Goal: Task Accomplishment & Management: Complete application form

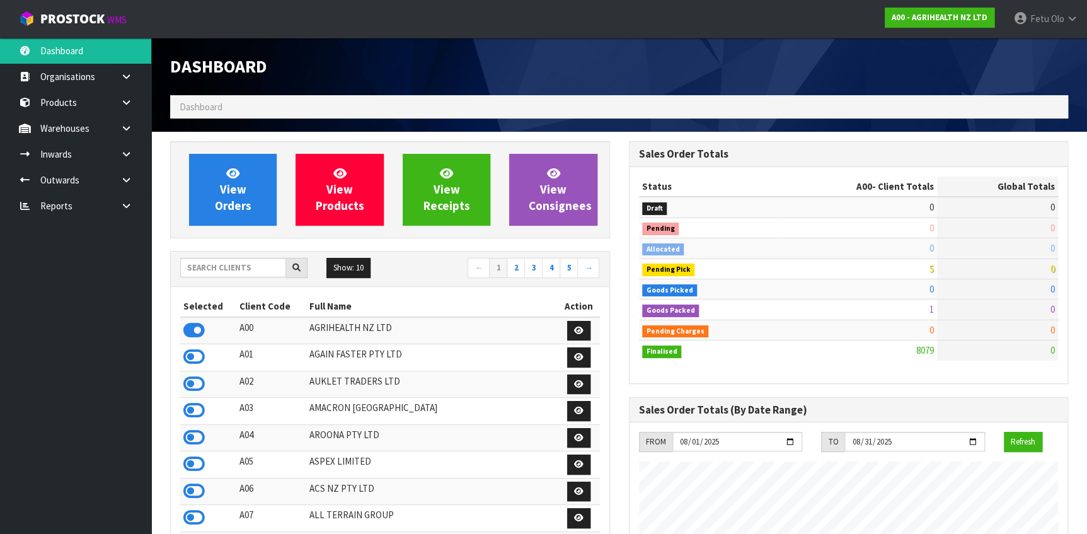
scroll to position [953, 458]
click at [246, 267] on input "text" at bounding box center [233, 268] width 106 height 20
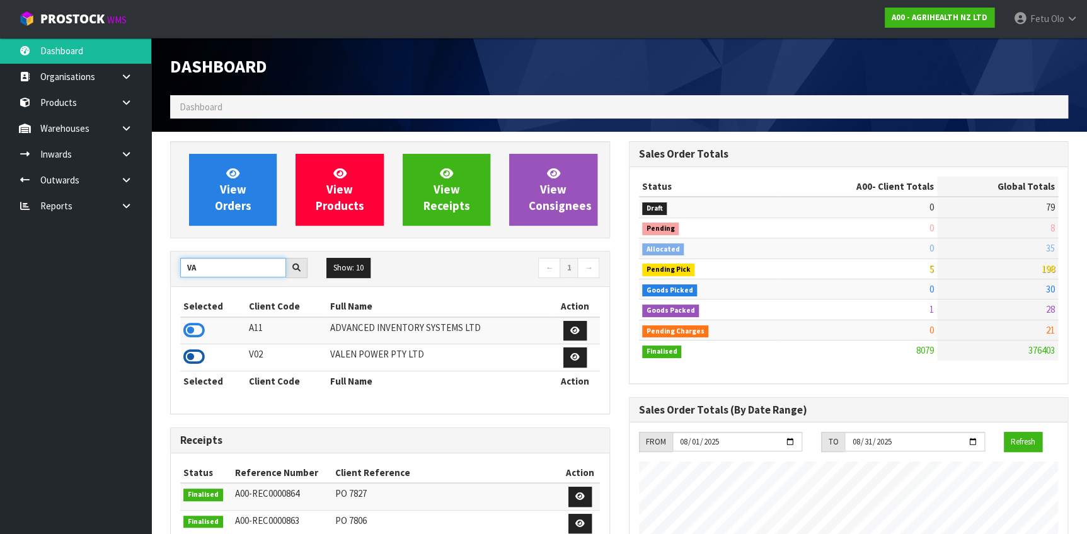
type input "VA"
click at [197, 352] on icon at bounding box center [193, 356] width 21 height 19
click at [118, 178] on link at bounding box center [131, 180] width 40 height 26
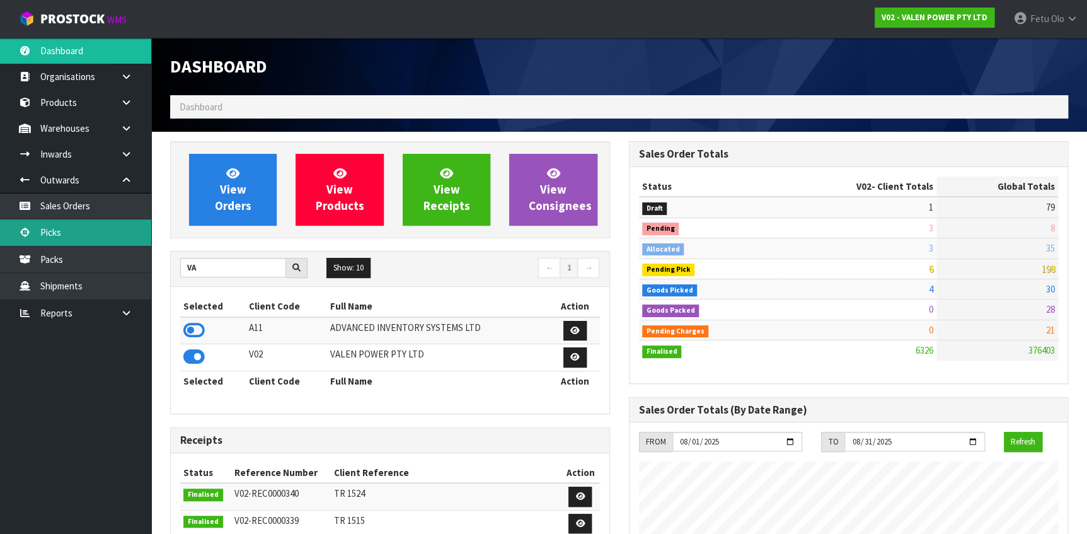
click at [60, 233] on link "Picks" at bounding box center [75, 232] width 151 height 26
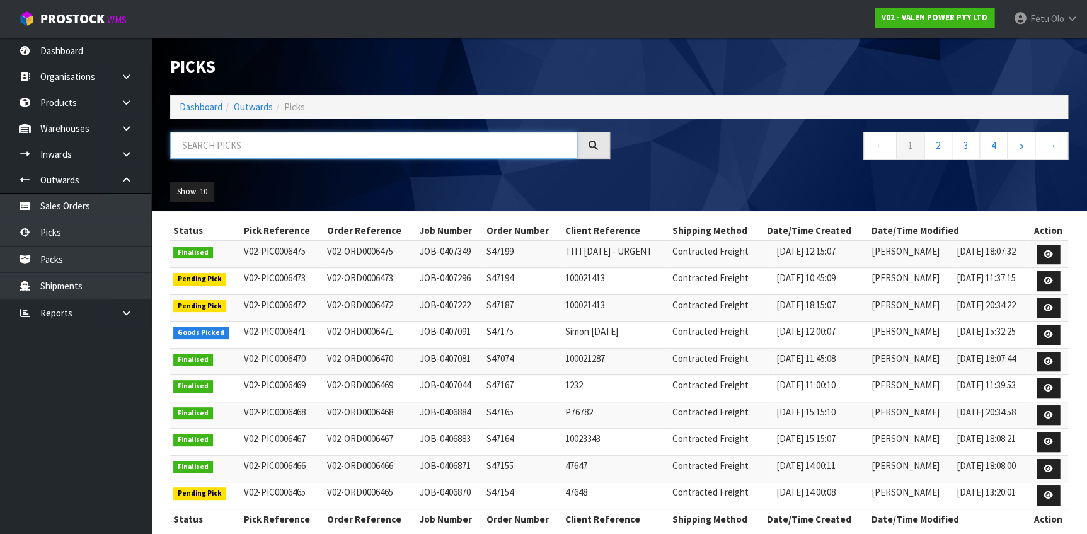
click at [260, 155] on input "text" at bounding box center [373, 145] width 407 height 27
type input "0006419"
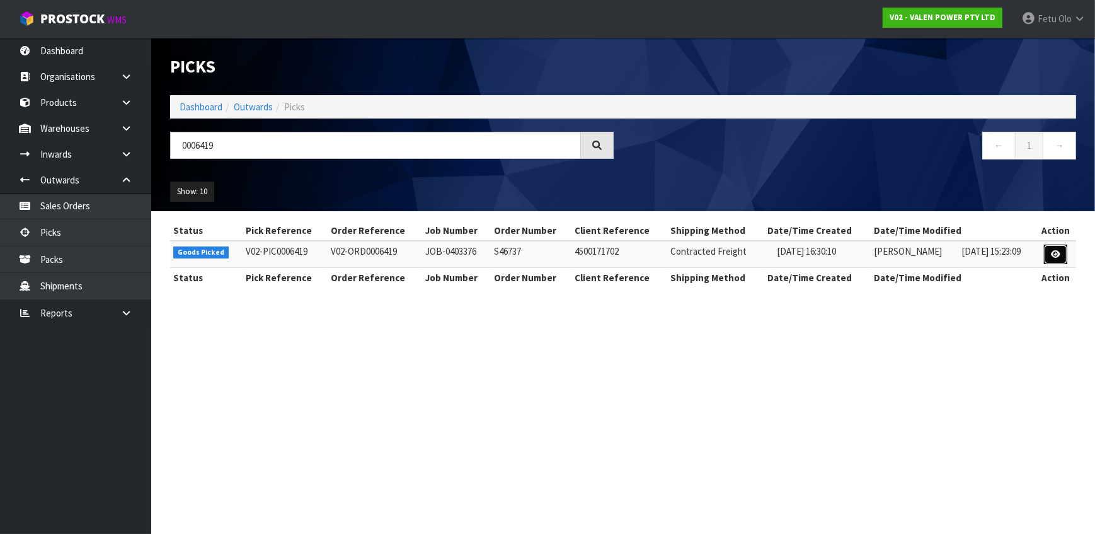
drag, startPoint x: 1065, startPoint y: 260, endPoint x: 1030, endPoint y: 270, distance: 36.1
click at [1065, 260] on link at bounding box center [1055, 255] width 23 height 20
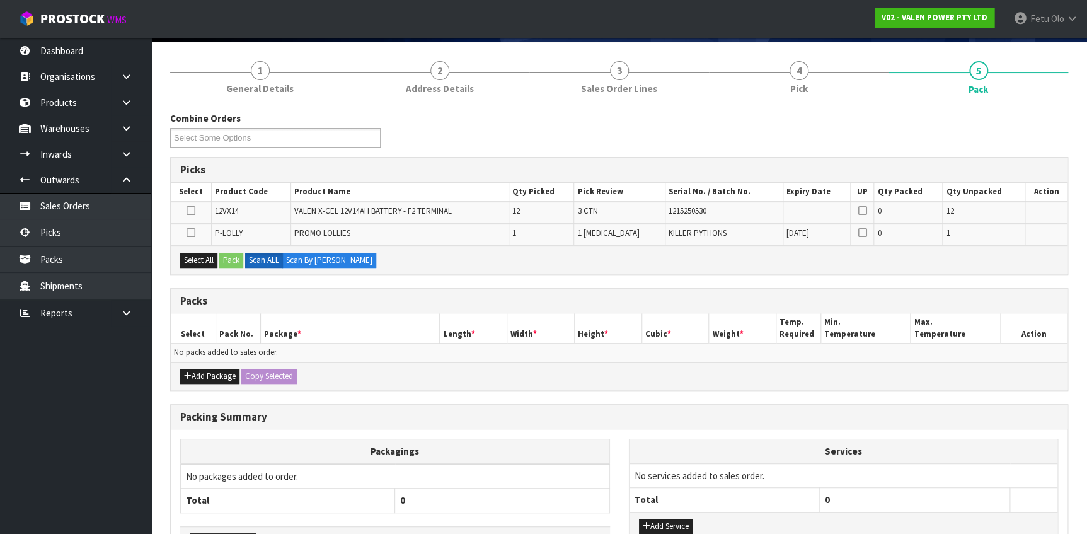
scroll to position [171, 0]
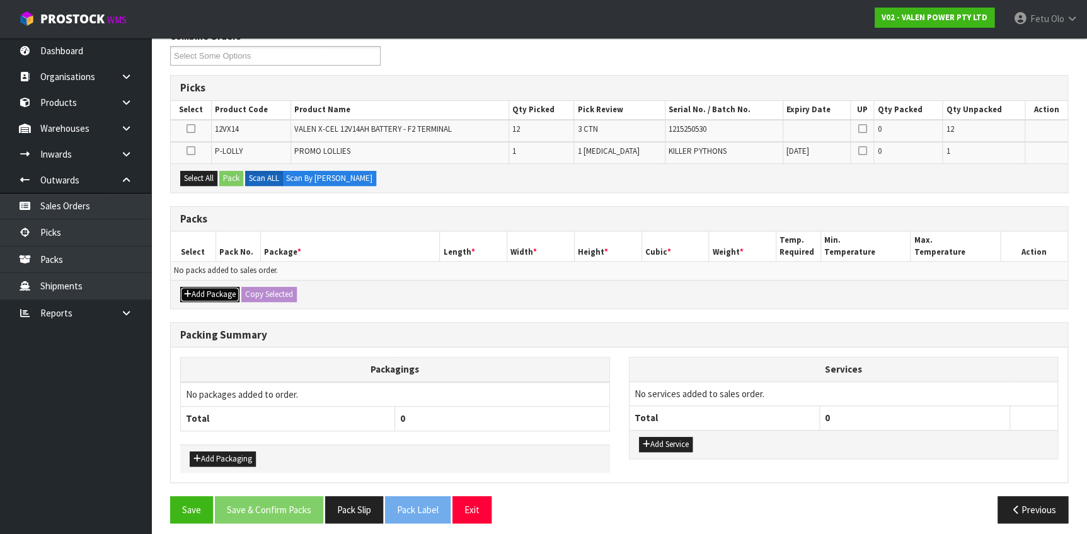
click at [187, 290] on icon "button" at bounding box center [188, 294] width 8 height 8
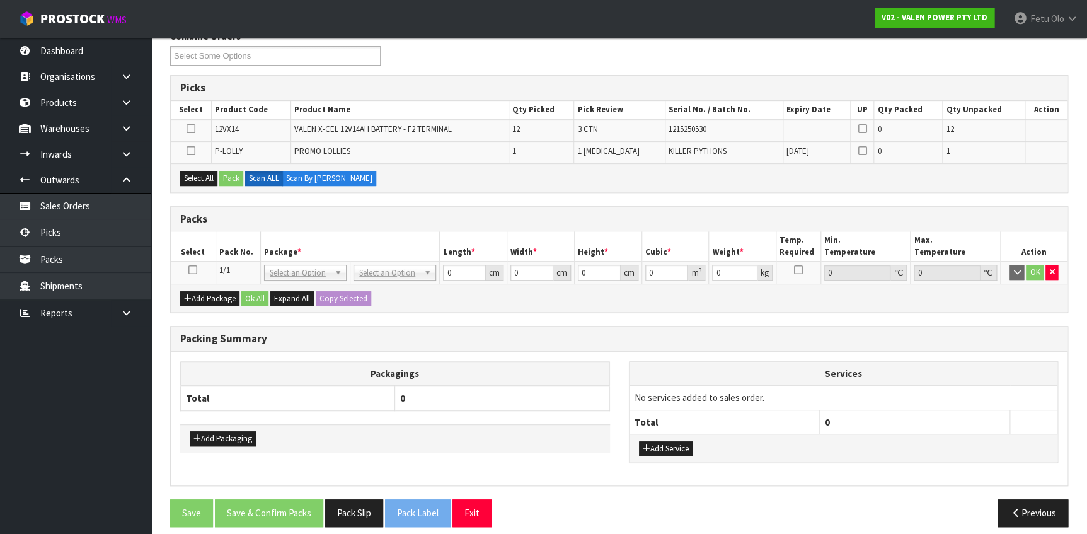
click at [195, 270] on icon at bounding box center [192, 270] width 9 height 1
click at [294, 239] on th "Package *" at bounding box center [350, 246] width 180 height 30
drag, startPoint x: 202, startPoint y: 174, endPoint x: 216, endPoint y: 174, distance: 13.9
click at [210, 173] on button "Select All" at bounding box center [198, 178] width 37 height 15
click at [226, 175] on button "Pack" at bounding box center [231, 178] width 24 height 15
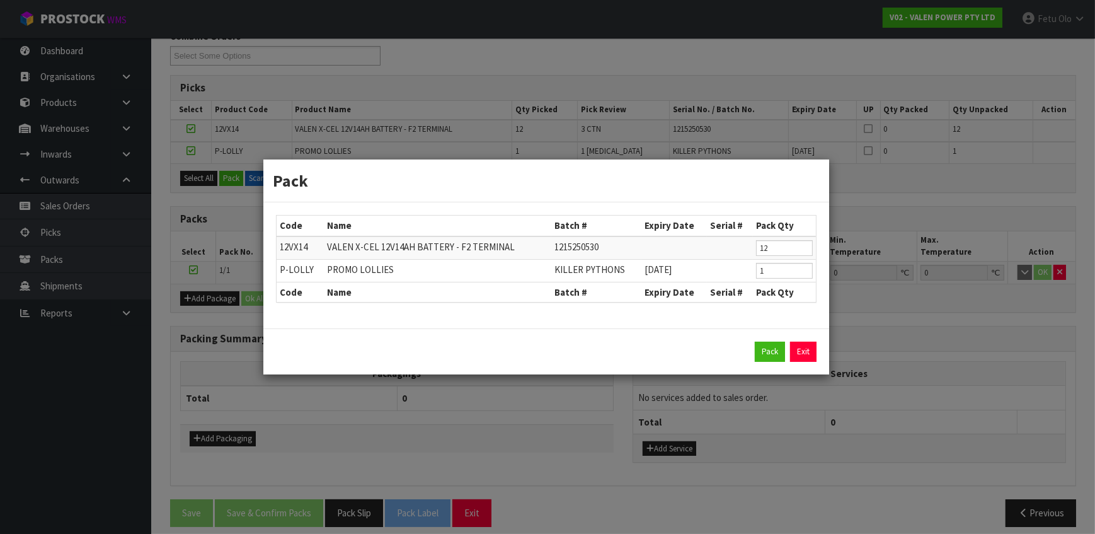
click at [763, 322] on div "Code Name Batch # Expiry Date Serial # Pack Qty 12VX14 VALEN X-CEL 12V14AH BATT…" at bounding box center [546, 265] width 566 height 126
click at [766, 332] on div "Pack Exit" at bounding box center [546, 351] width 566 height 46
drag, startPoint x: 766, startPoint y: 350, endPoint x: 715, endPoint y: 350, distance: 51.0
click at [766, 350] on button "Pack" at bounding box center [770, 352] width 30 height 20
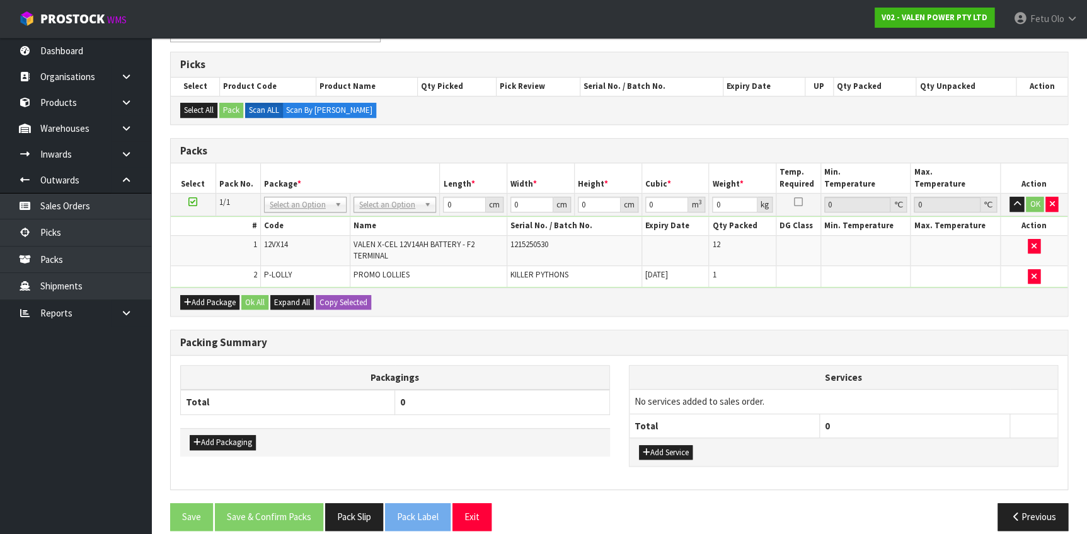
scroll to position [207, 0]
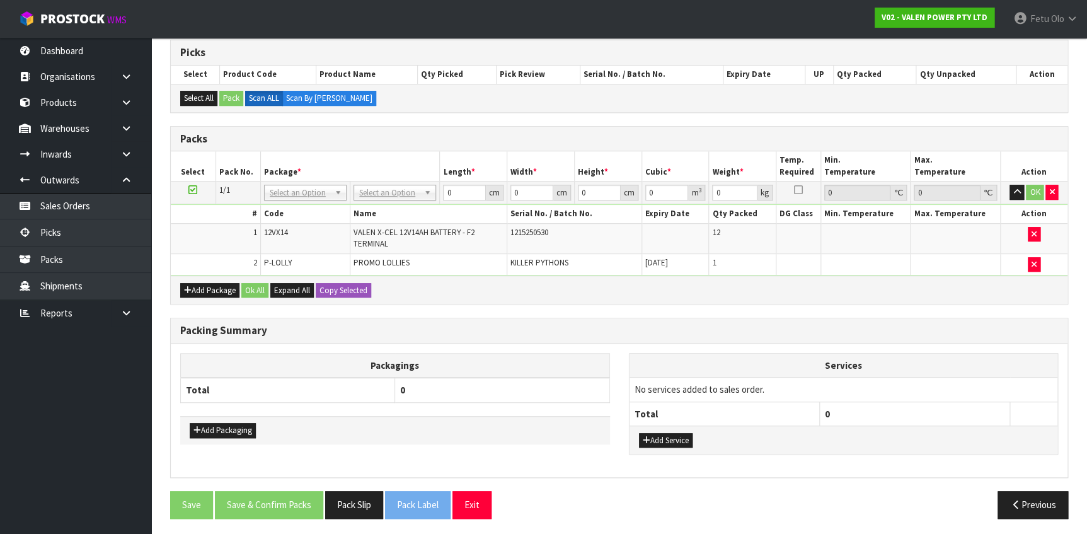
drag, startPoint x: 395, startPoint y: 191, endPoint x: 390, endPoint y: 208, distance: 17.7
click at [396, 211] on input "text" at bounding box center [395, 209] width 76 height 16
type input "V"
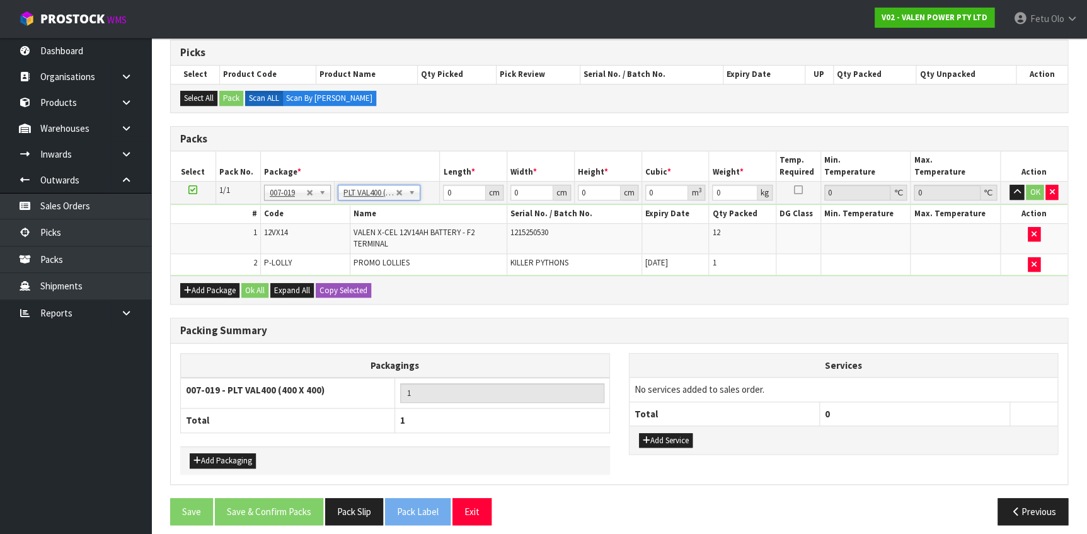
type input "40"
type input "55.95"
drag, startPoint x: 456, startPoint y: 190, endPoint x: 435, endPoint y: 204, distance: 25.4
click at [435, 204] on tbody "1/1 NONE 007-001 007-002 007-004 007-009 007-013 007-014 007-015 007-017 007-01…" at bounding box center [619, 229] width 897 height 94
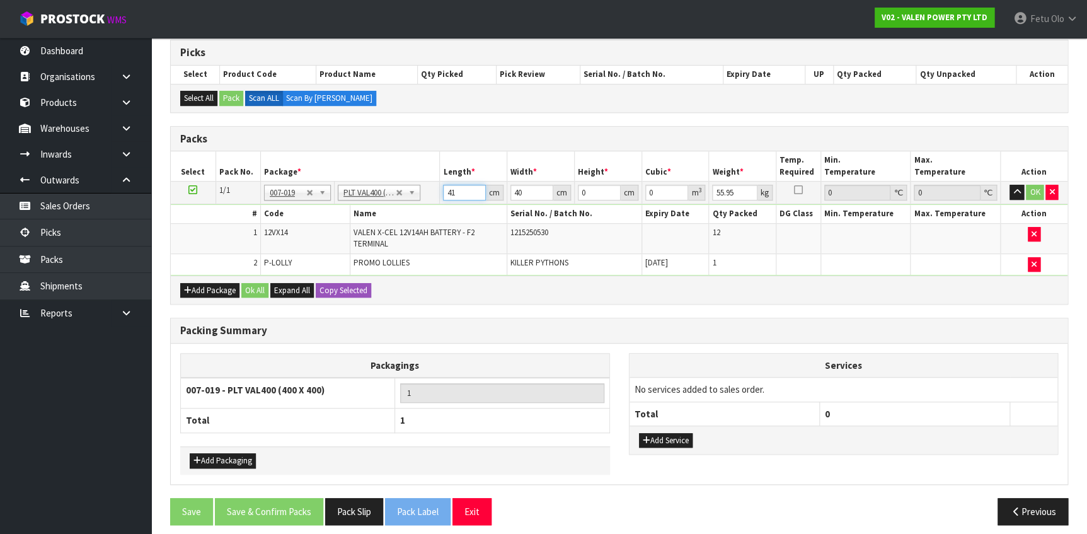
type input "41"
type input "40"
type input "3"
type input "0.00492"
type input "37"
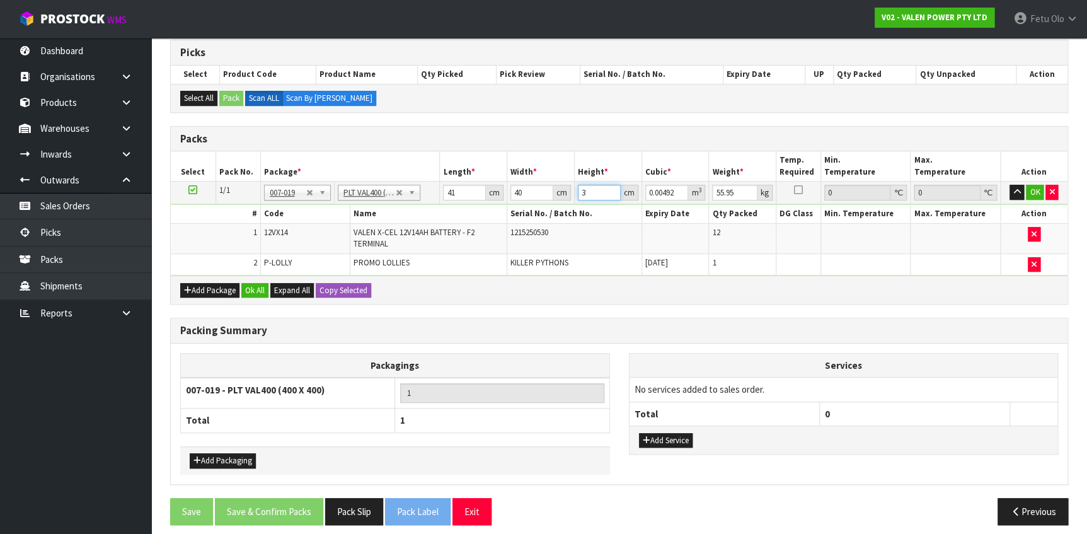
type input "0.06068"
type input "37"
type input "56"
click button "OK" at bounding box center [1035, 192] width 18 height 15
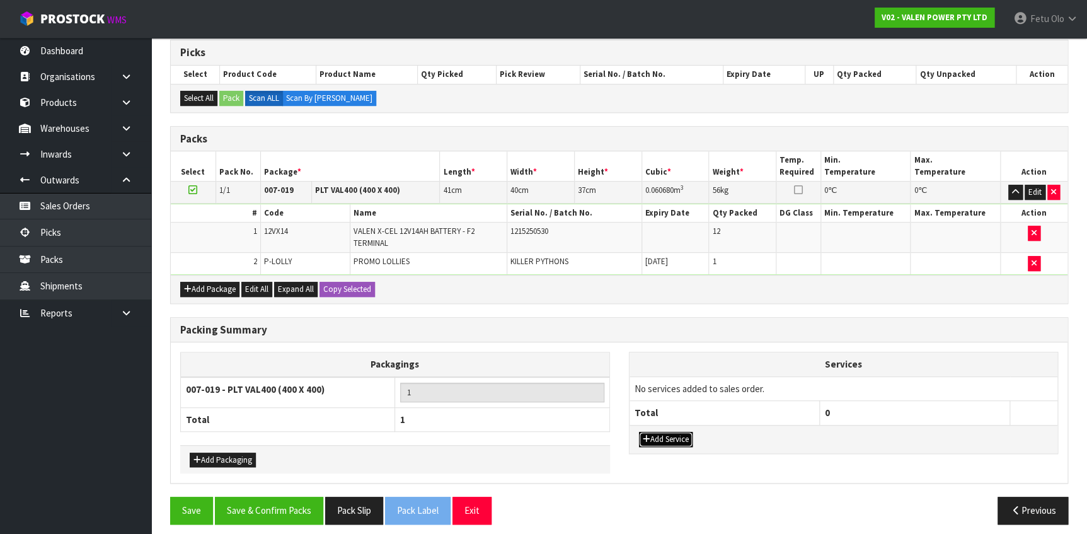
click at [674, 441] on button "Add Service" at bounding box center [666, 439] width 54 height 15
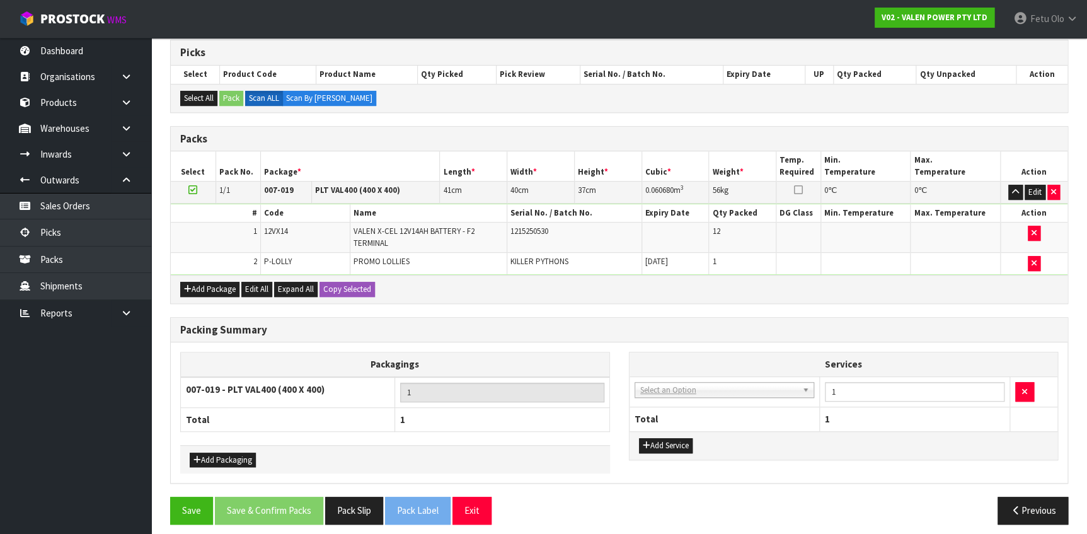
click at [683, 396] on td "003-036 - EXTERNAL PLANT HIRE 008-035 - OUTWARD HDLG+/HOIST LIFT ON/OFF 008-036…" at bounding box center [725, 391] width 190 height 31
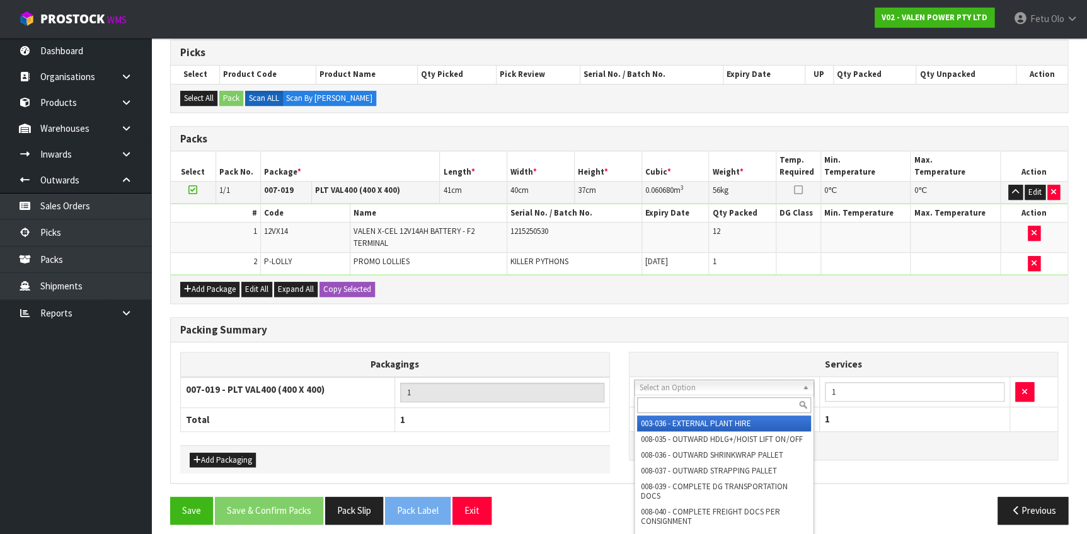
click at [676, 402] on input "text" at bounding box center [724, 405] width 174 height 16
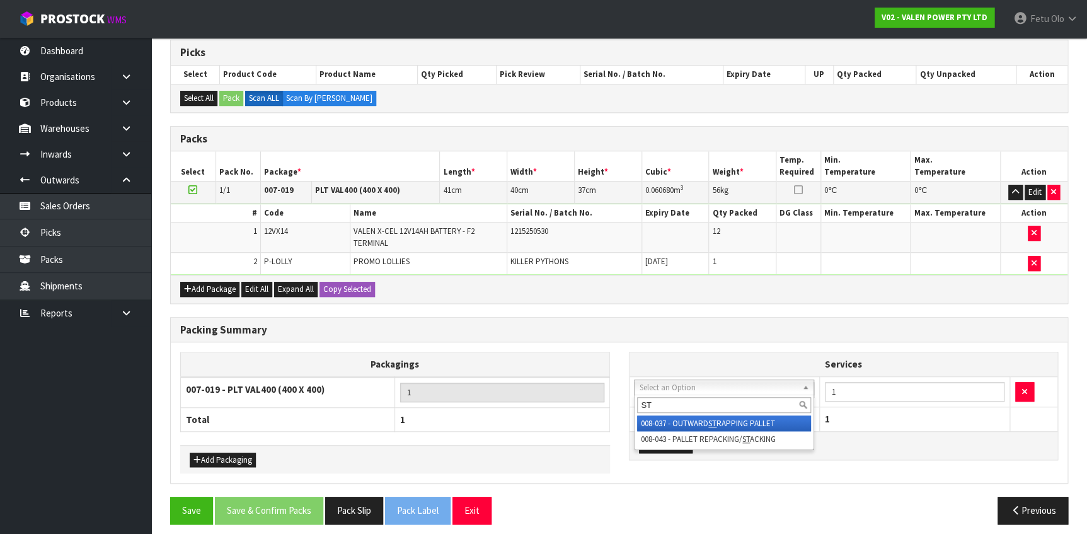
type input "ST"
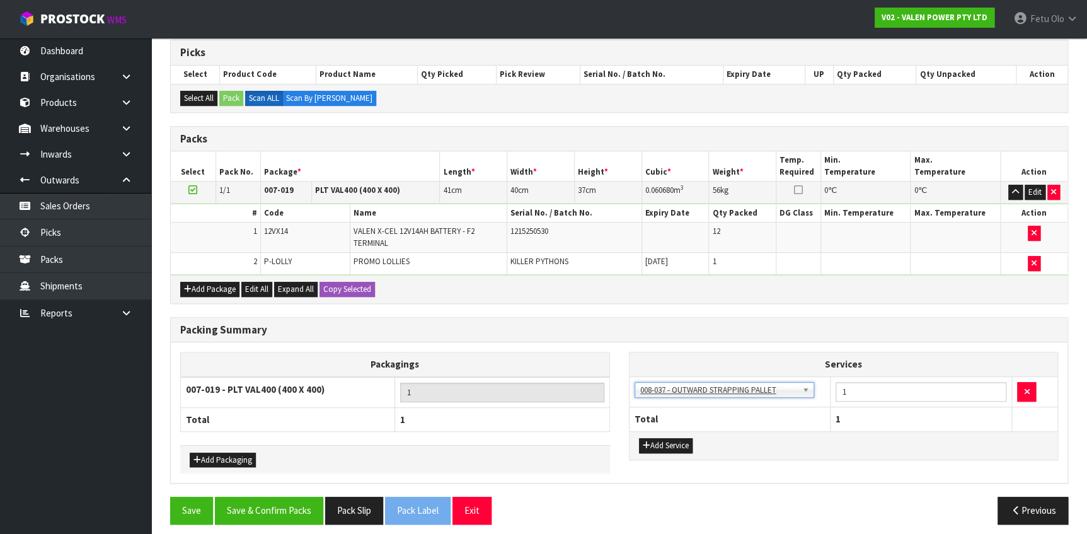
scroll to position [212, 0]
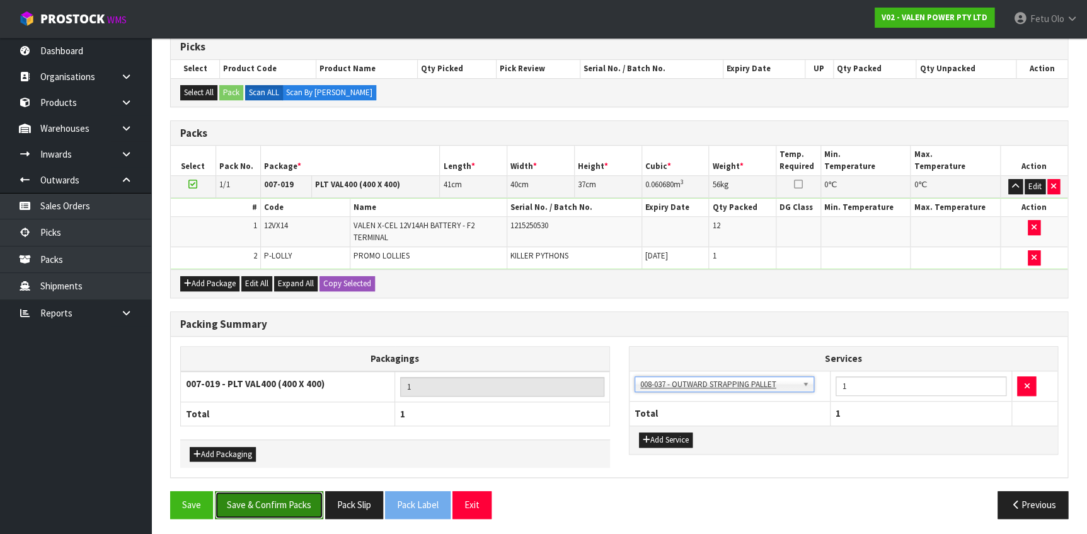
click at [284, 493] on button "Save & Confirm Packs" at bounding box center [269, 504] width 108 height 27
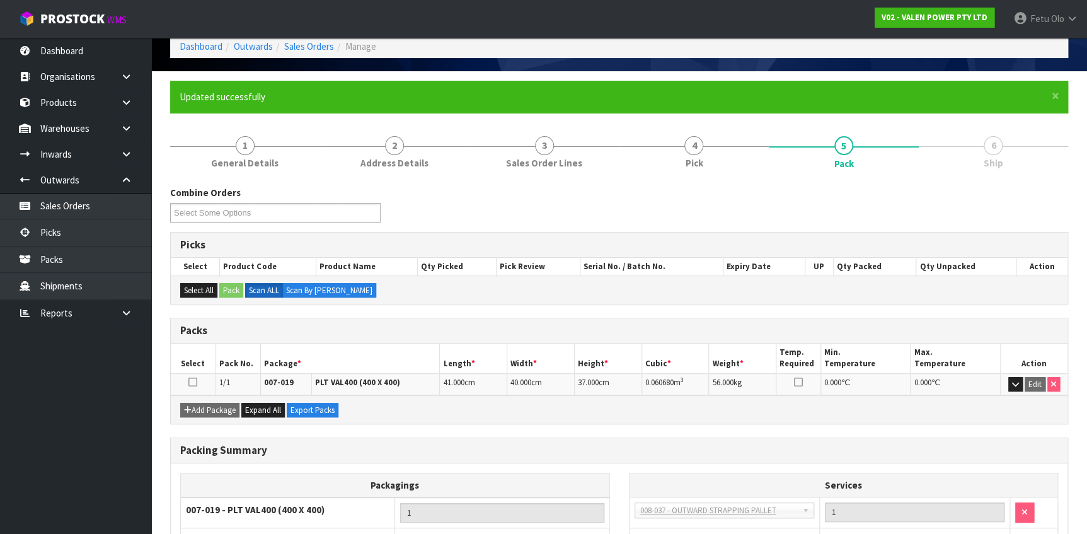
scroll to position [159, 0]
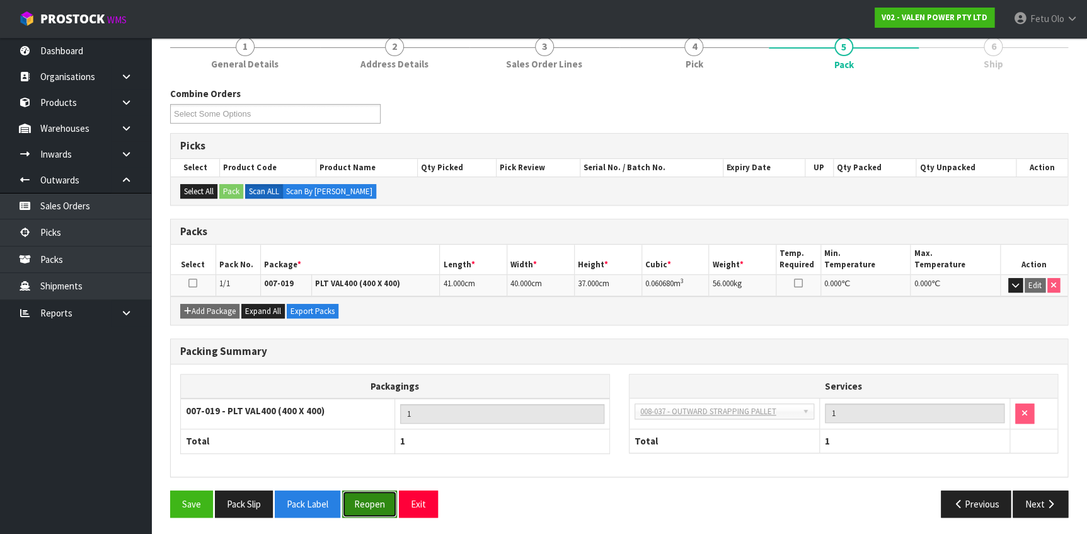
click at [347, 498] on button "Reopen" at bounding box center [369, 503] width 55 height 27
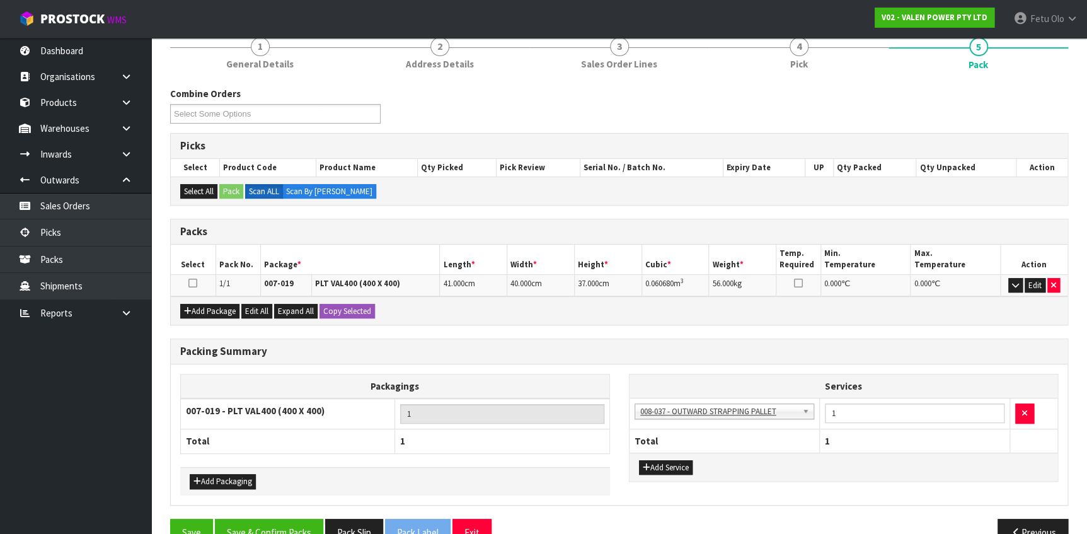
click at [674, 453] on div "Add Service" at bounding box center [844, 467] width 429 height 28
click at [674, 464] on button "Add Service" at bounding box center [666, 467] width 54 height 15
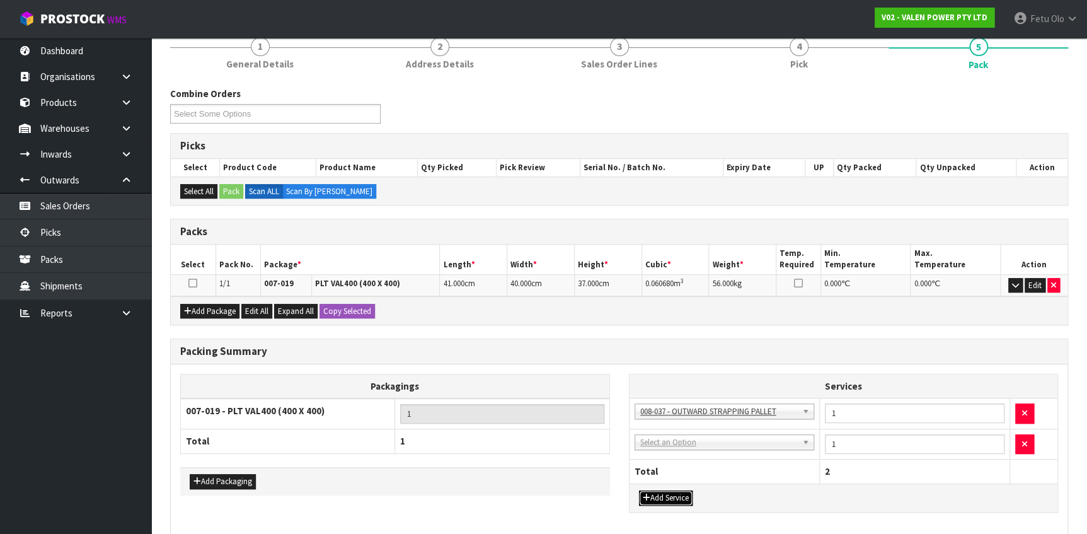
drag, startPoint x: 683, startPoint y: 434, endPoint x: 673, endPoint y: 453, distance: 20.9
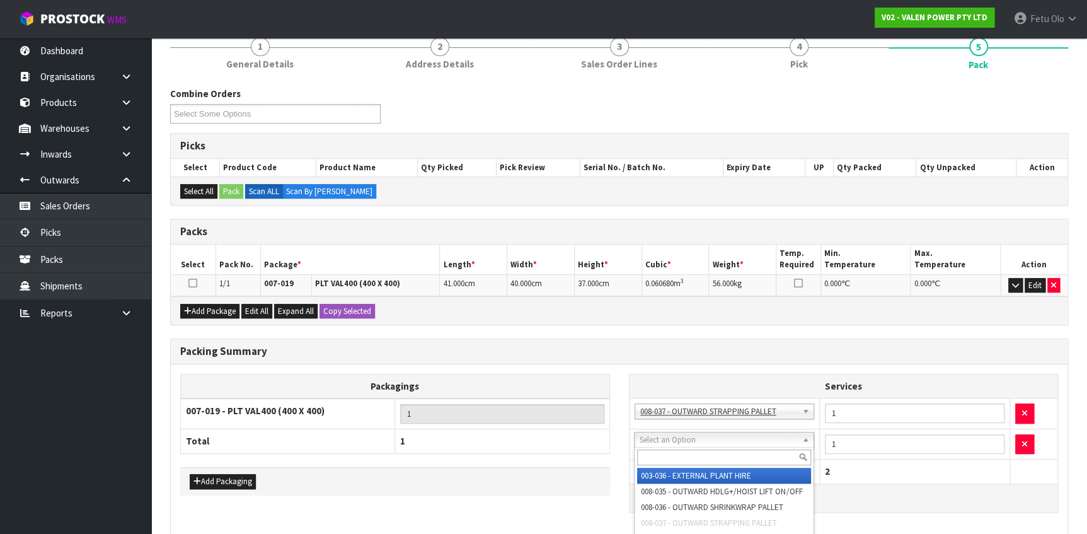
click at [673, 453] on input "text" at bounding box center [724, 457] width 174 height 16
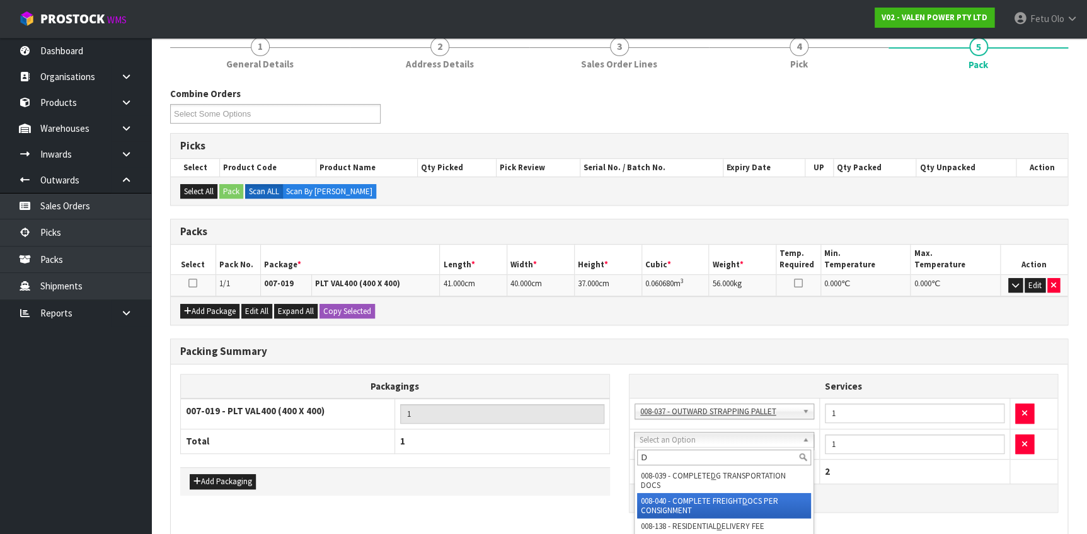
type input "D"
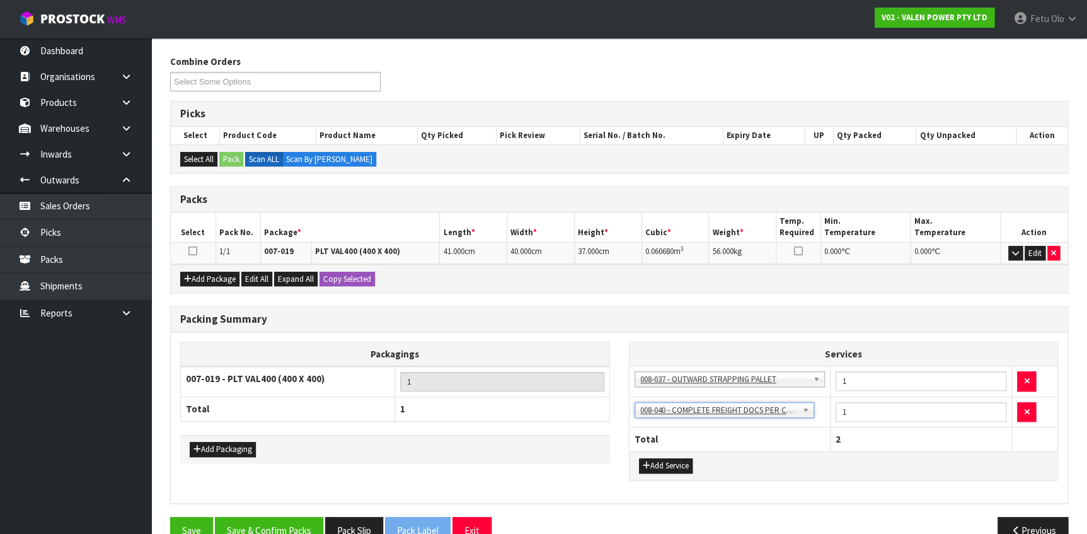
scroll to position [217, 0]
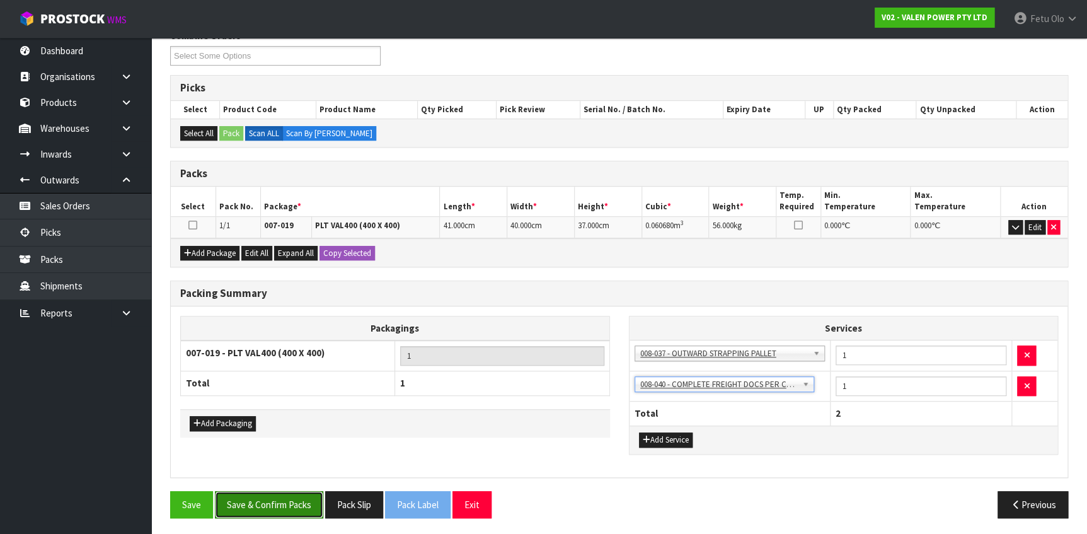
click at [260, 498] on button "Save & Confirm Packs" at bounding box center [269, 504] width 108 height 27
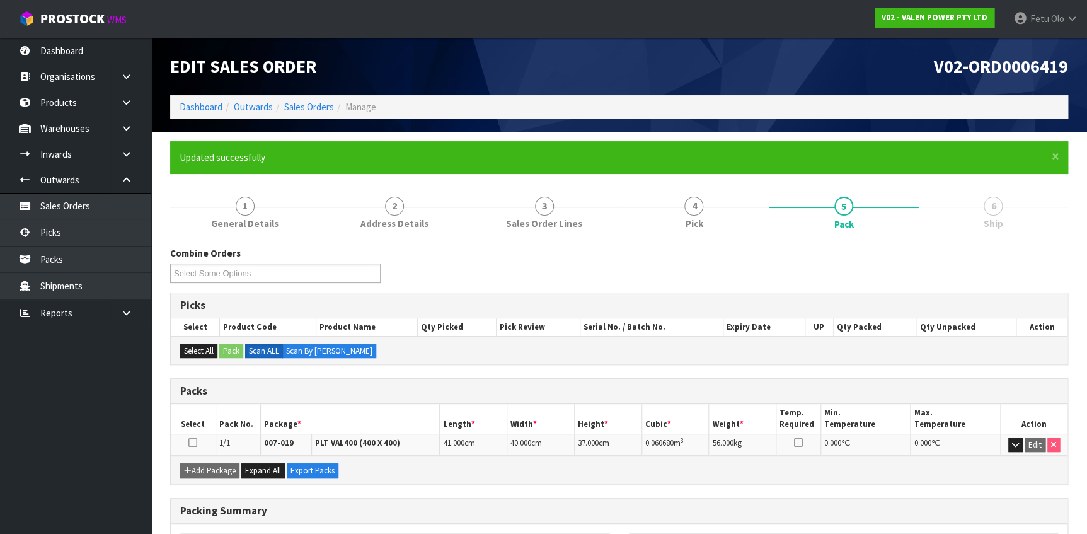
click at [312, 330] on div "Combine Orders V02-ORD0006196 V02-ORD0006198 V02-ORD0006199 V02-ORD0006371 V02-…" at bounding box center [619, 481] width 898 height 470
click at [1042, 14] on span "Fetu" at bounding box center [1039, 19] width 19 height 12
click at [1022, 44] on link "Logout" at bounding box center [1037, 50] width 100 height 17
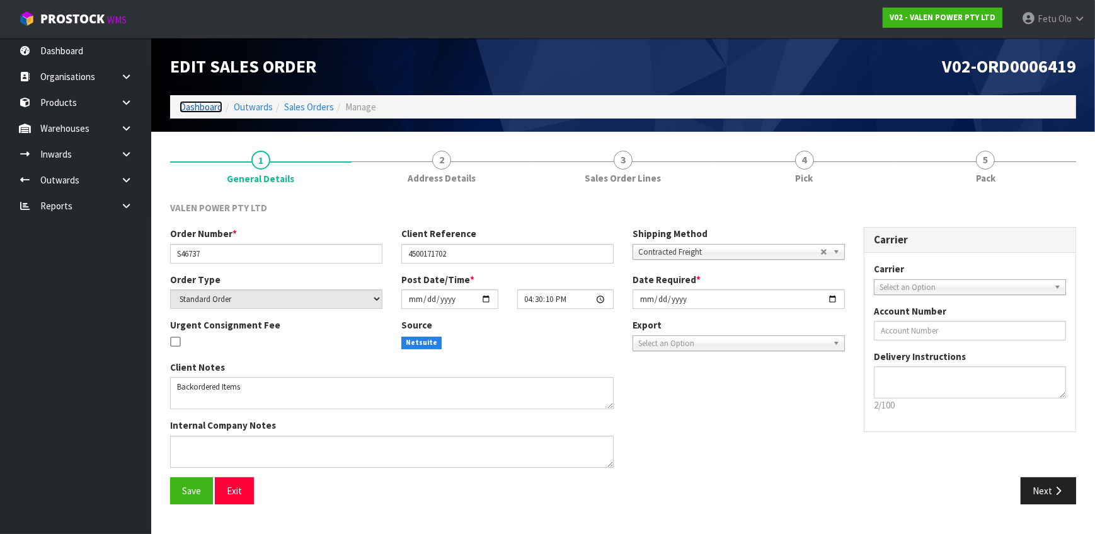
click at [183, 105] on link "Dashboard" at bounding box center [201, 107] width 43 height 12
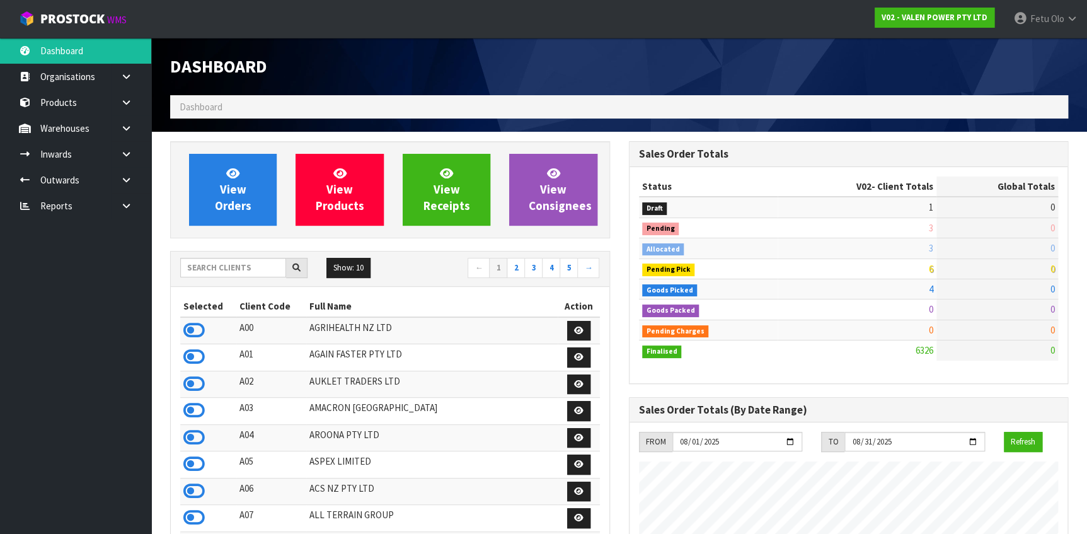
scroll to position [953, 458]
click at [255, 273] on input "text" at bounding box center [233, 268] width 106 height 20
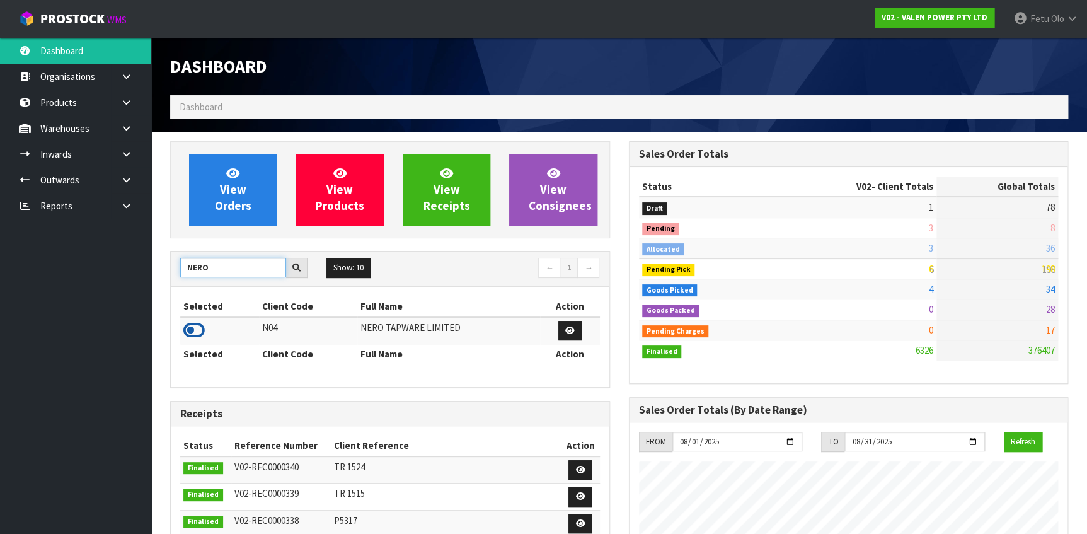
type input "NERO"
click at [190, 328] on icon at bounding box center [193, 330] width 21 height 19
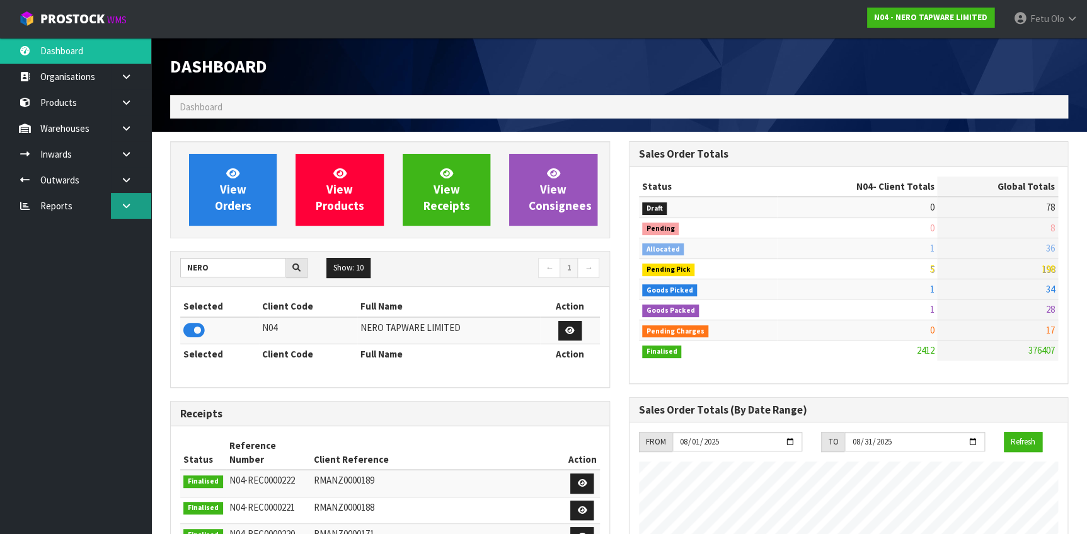
scroll to position [993, 458]
click at [120, 183] on link at bounding box center [131, 180] width 40 height 26
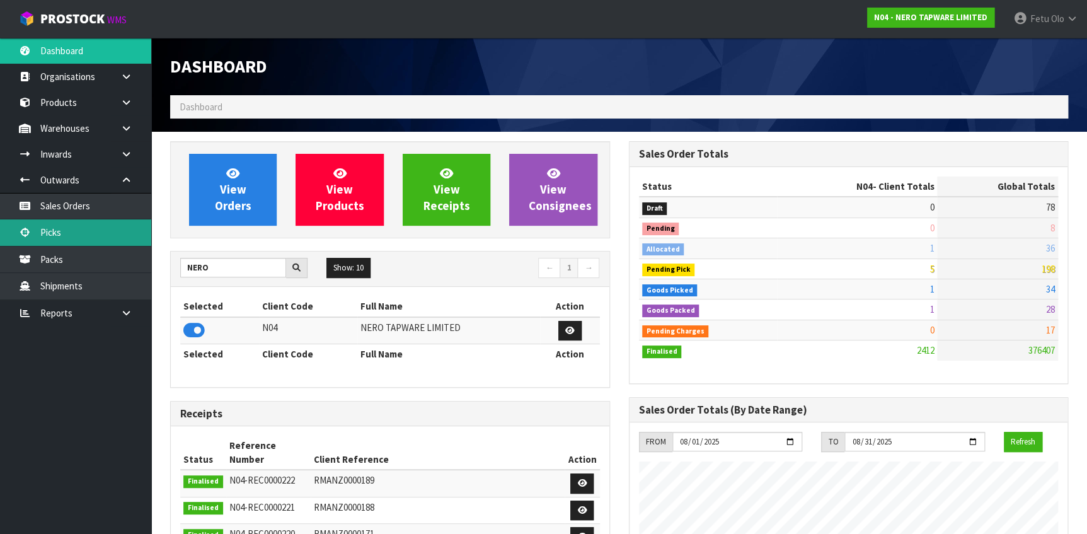
click at [78, 224] on link "Picks" at bounding box center [75, 232] width 151 height 26
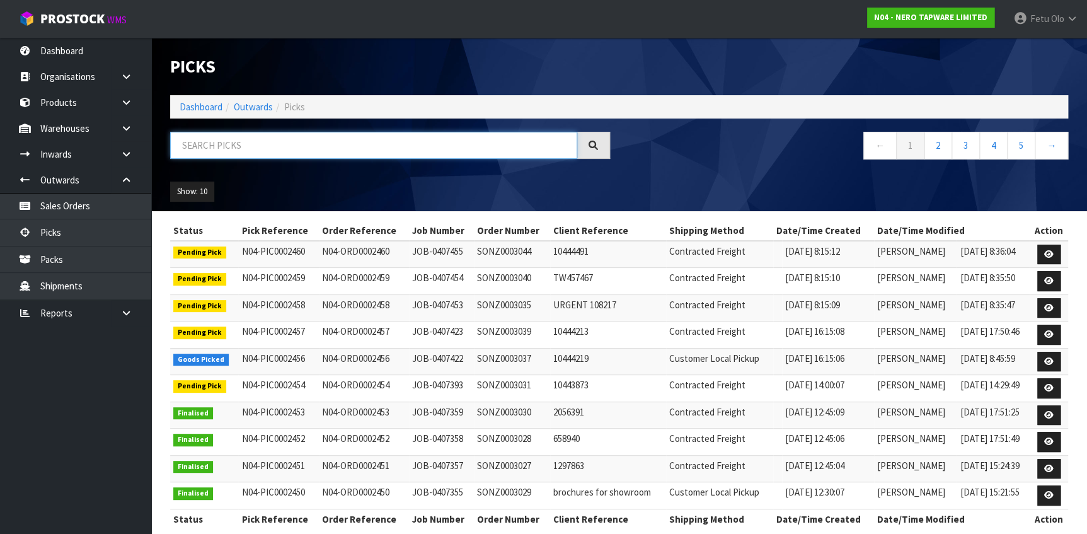
click at [197, 141] on input "text" at bounding box center [373, 145] width 407 height 27
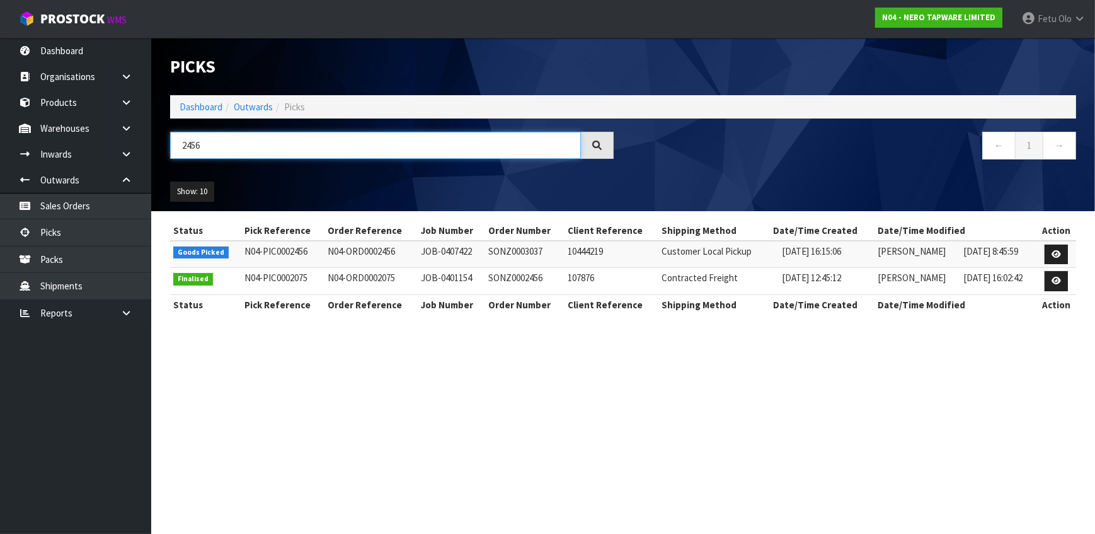
type input "2456"
click at [1049, 241] on td at bounding box center [1056, 254] width 40 height 27
drag, startPoint x: 1058, startPoint y: 257, endPoint x: 1018, endPoint y: 260, distance: 40.5
click at [1059, 256] on icon at bounding box center [1056, 254] width 9 height 8
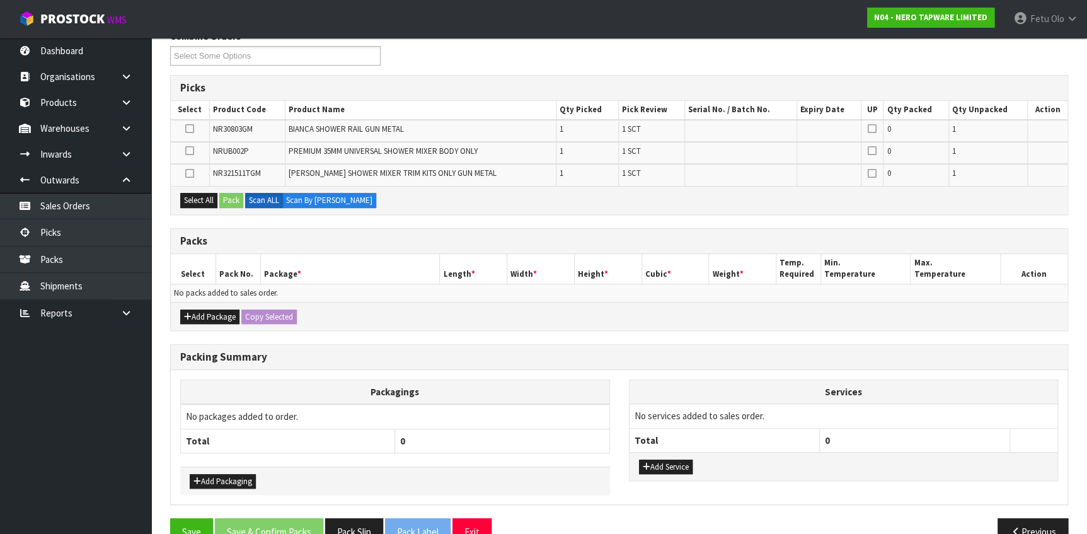
scroll to position [199, 0]
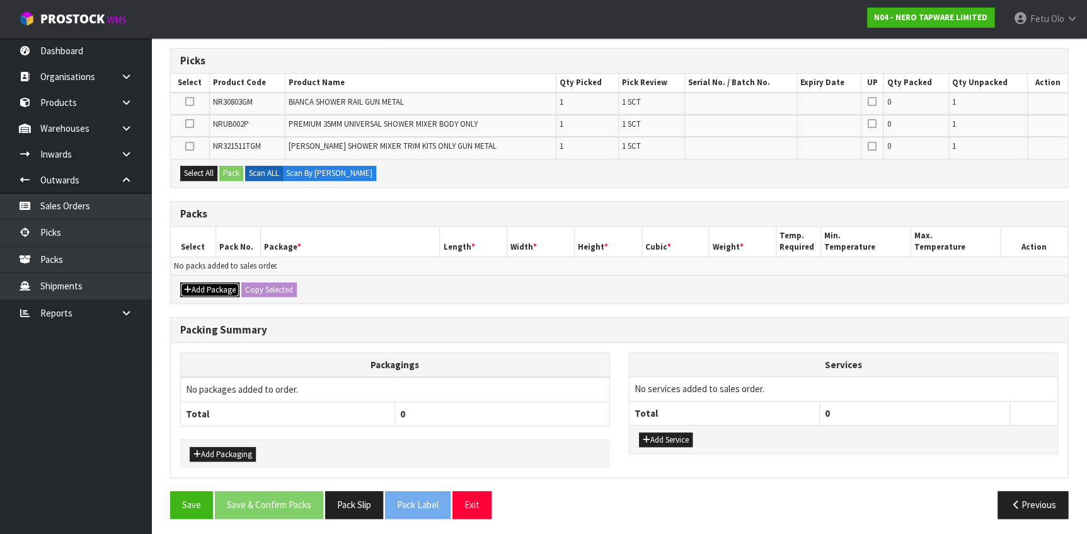
drag, startPoint x: 204, startPoint y: 289, endPoint x: 205, endPoint y: 282, distance: 7.0
click at [205, 287] on button "Add Package" at bounding box center [209, 289] width 59 height 15
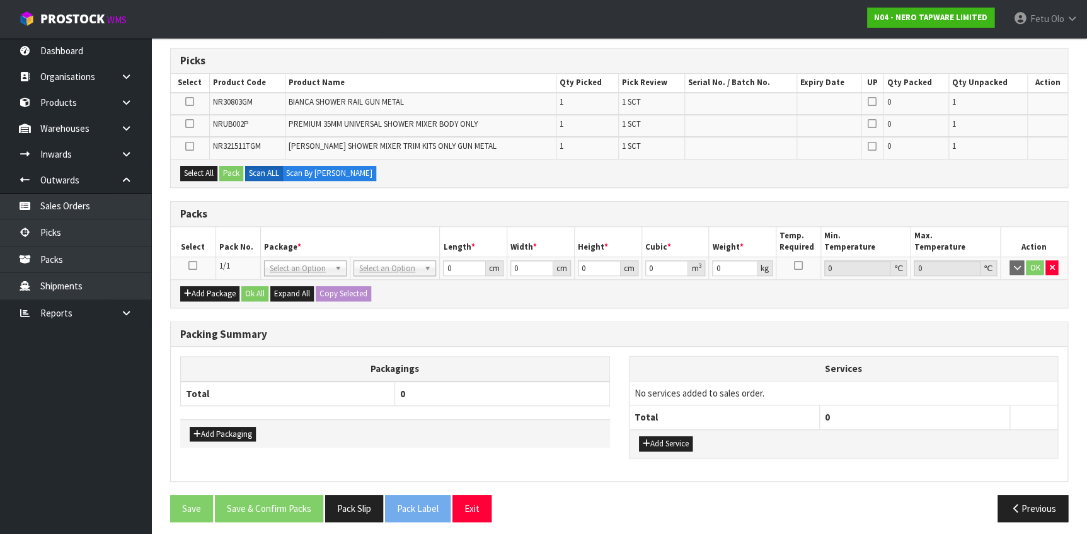
drag, startPoint x: 197, startPoint y: 264, endPoint x: 323, endPoint y: 251, distance: 126.7
click at [197, 263] on td at bounding box center [193, 268] width 45 height 23
click at [350, 246] on th "Package *" at bounding box center [350, 242] width 180 height 30
drag, startPoint x: 192, startPoint y: 263, endPoint x: 212, endPoint y: 258, distance: 21.4
click at [192, 265] on icon at bounding box center [192, 265] width 9 height 1
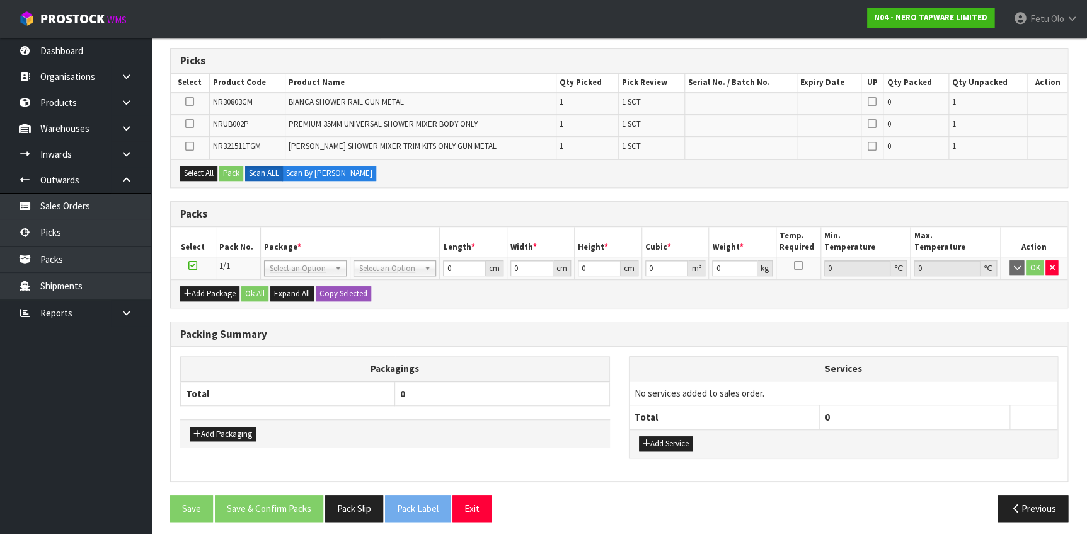
click at [364, 236] on th "Package *" at bounding box center [350, 242] width 180 height 30
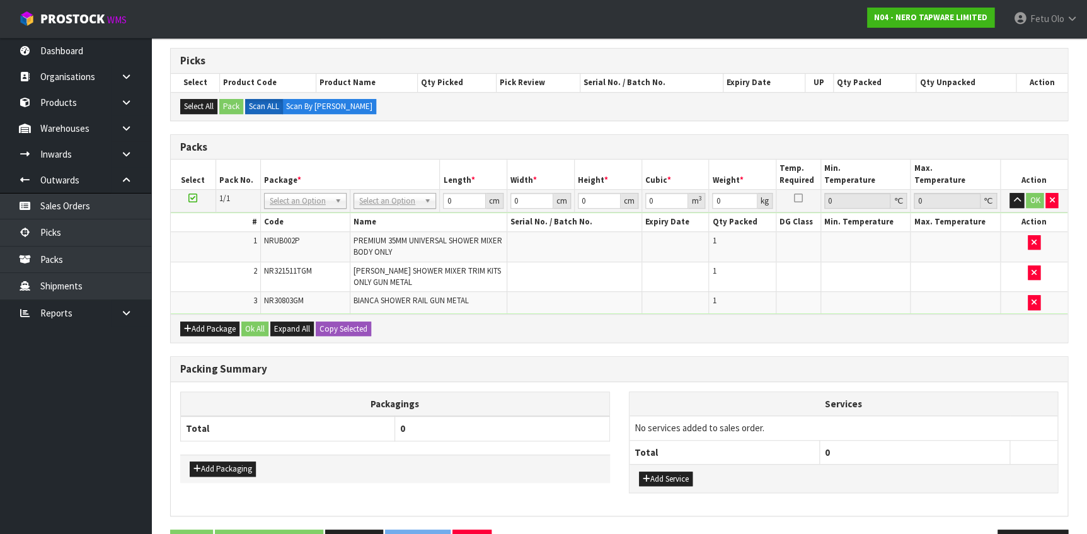
drag, startPoint x: 313, startPoint y: 202, endPoint x: 308, endPoint y: 213, distance: 12.2
click at [292, 220] on input "text" at bounding box center [305, 217] width 76 height 16
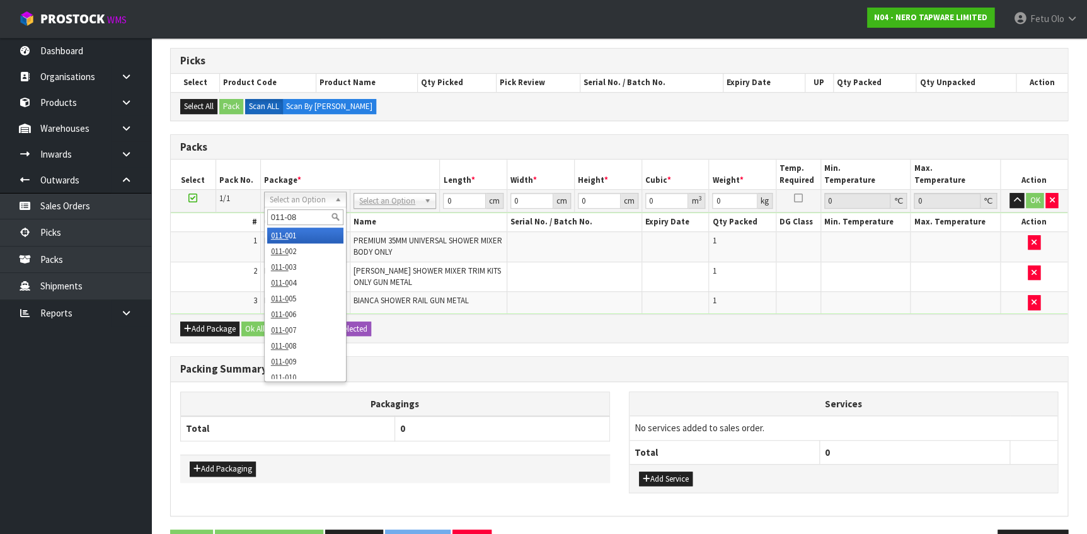
type input "011-084"
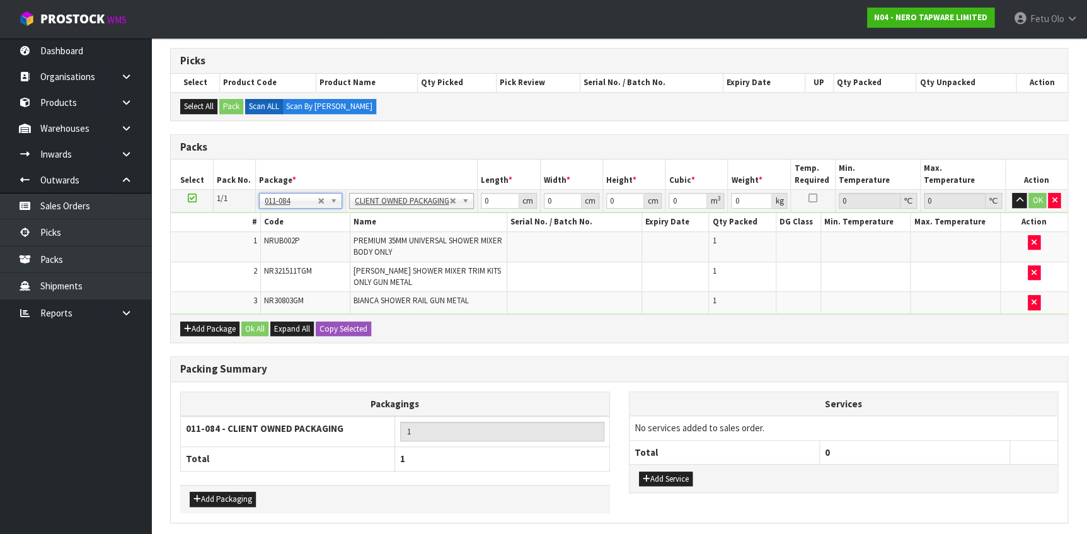
type input "3.24"
drag, startPoint x: 492, startPoint y: 197, endPoint x: 386, endPoint y: 239, distance: 113.4
click at [386, 239] on tbody "1/1 NONE 007-001 007-002 007-004 007-009 007-013 007-014 007-015 007-017 007-01…" at bounding box center [619, 252] width 897 height 124
type input "77"
type input "50"
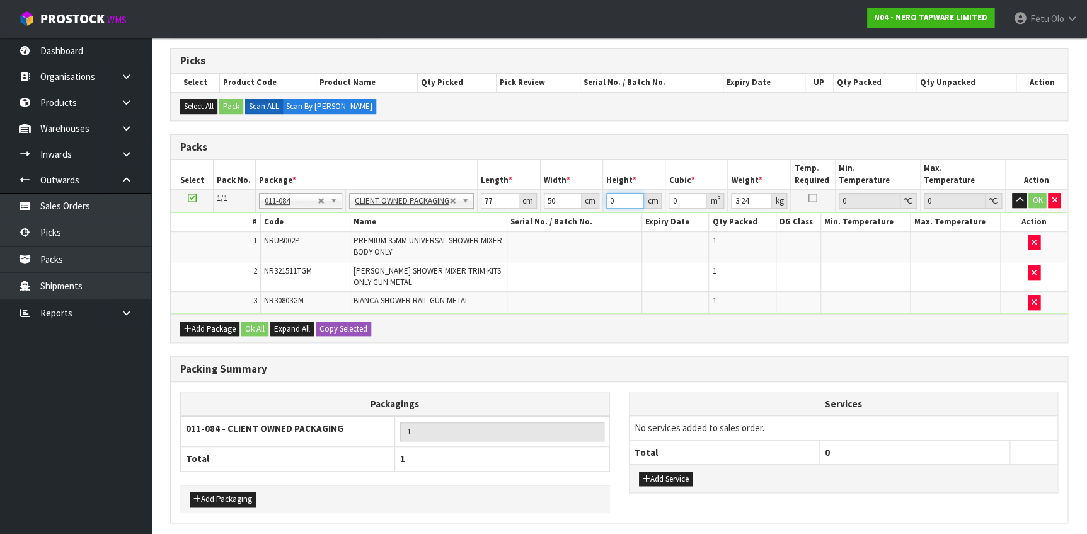
type input "2"
type input "0.0077"
type input "21"
type input "0.08085"
type input "21"
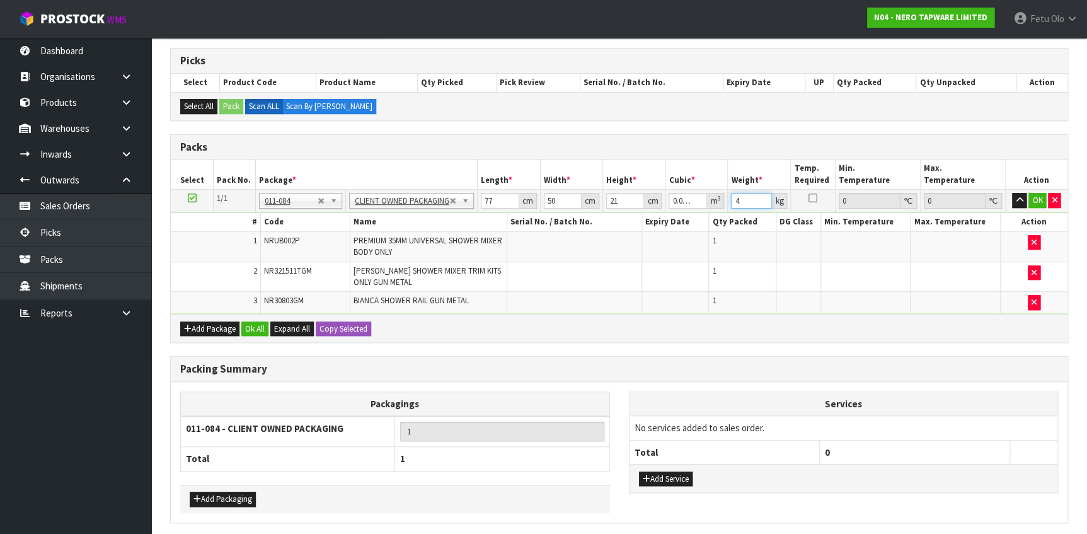
type input "4"
click button "OK" at bounding box center [1038, 200] width 18 height 15
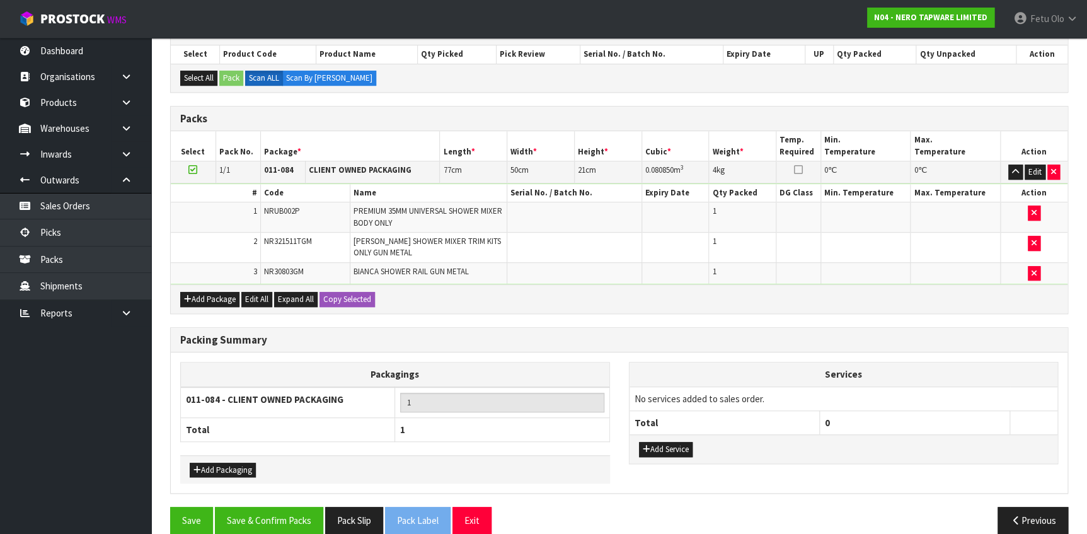
scroll to position [243, 0]
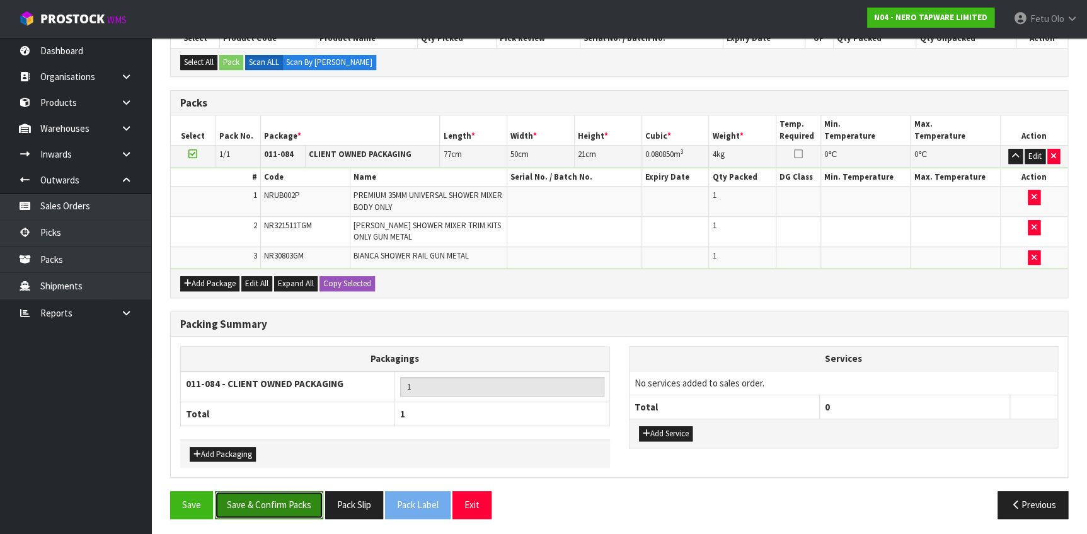
click at [319, 502] on button "Save & Confirm Packs" at bounding box center [269, 504] width 108 height 27
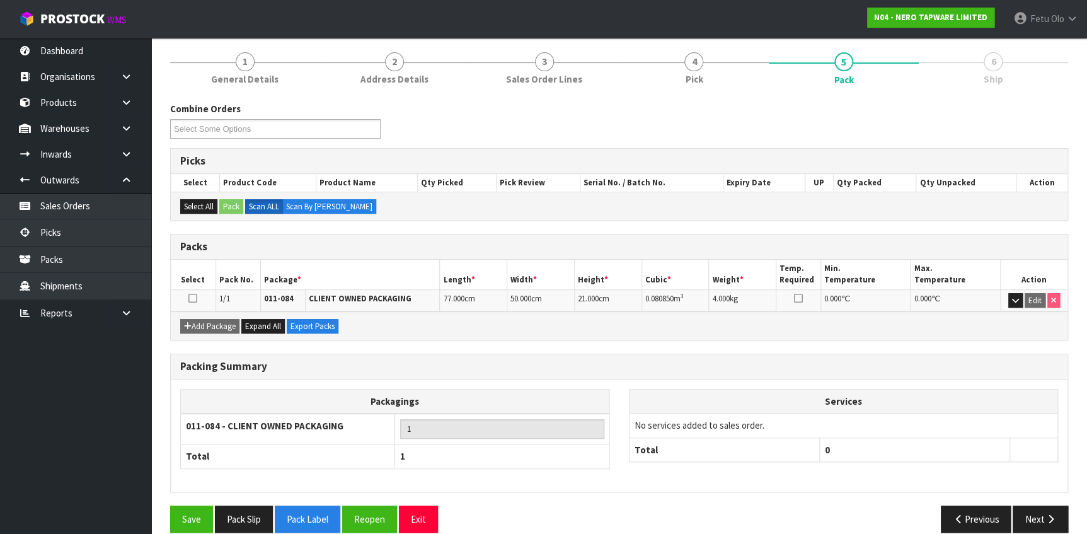
scroll to position [159, 0]
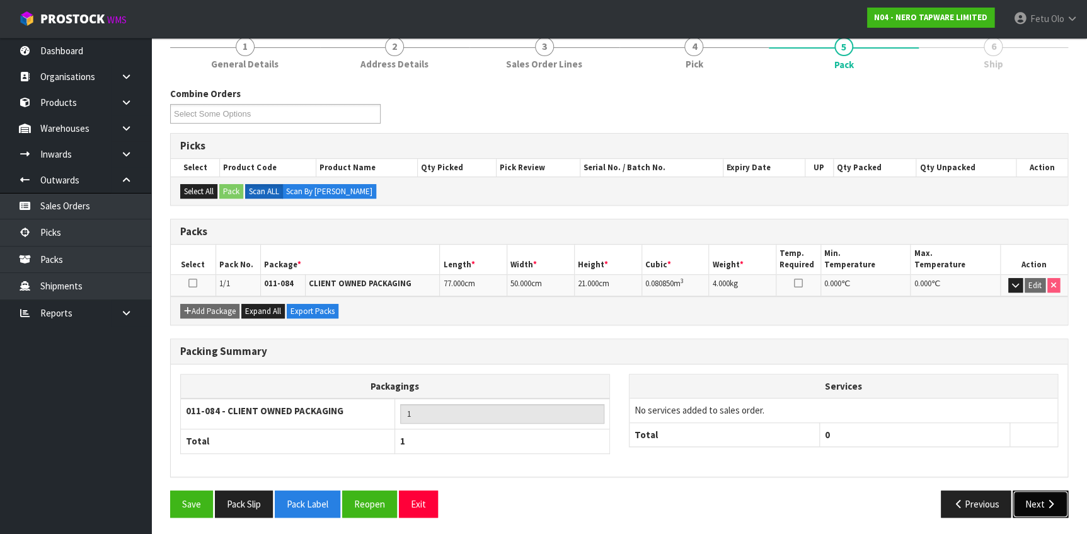
click at [1034, 507] on button "Next" at bounding box center [1040, 503] width 55 height 27
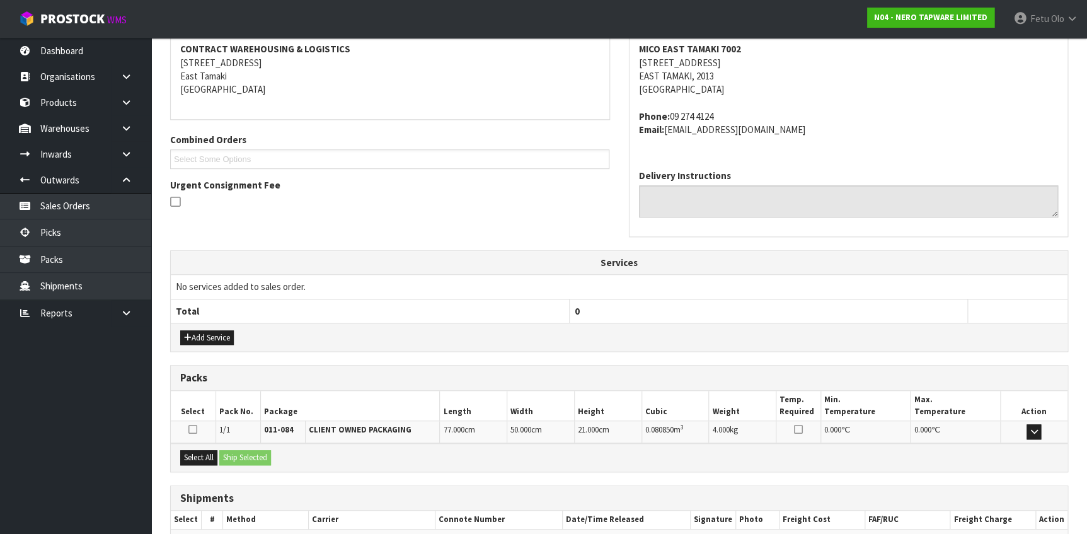
scroll to position [310, 0]
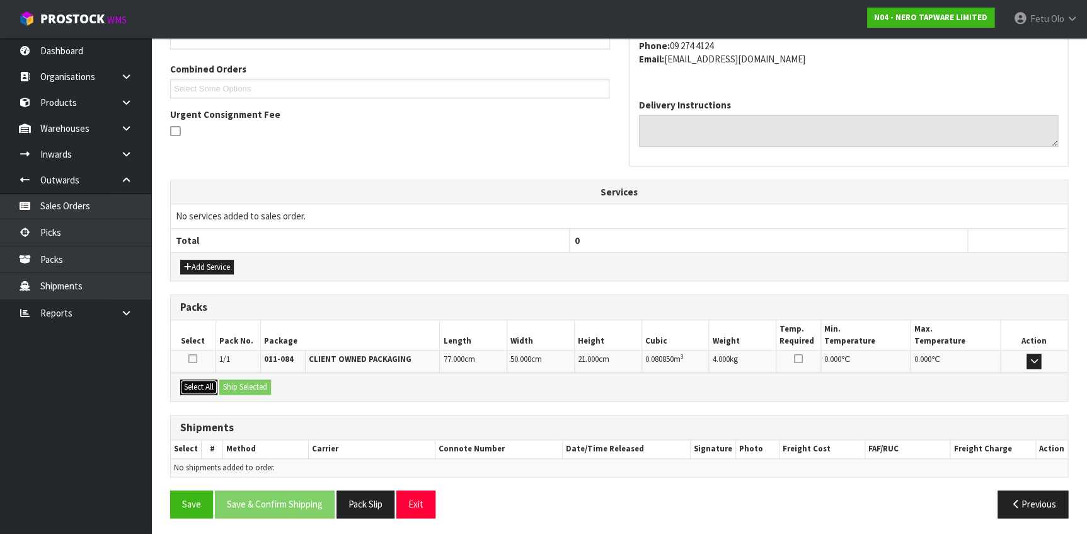
click at [204, 384] on button "Select All" at bounding box center [198, 386] width 37 height 15
click at [241, 388] on button "Ship Selected" at bounding box center [245, 386] width 52 height 15
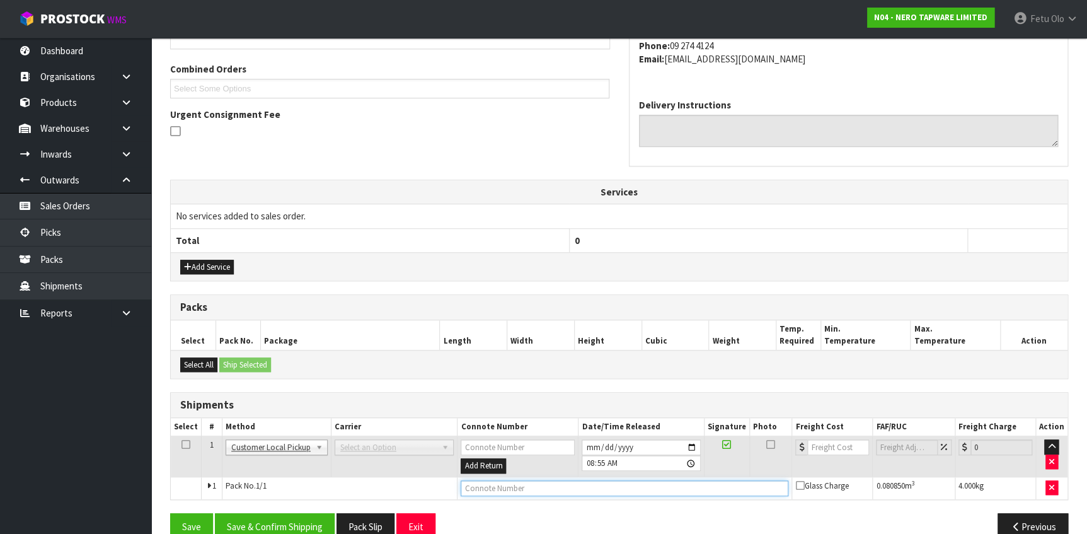
click at [468, 480] on input "text" at bounding box center [625, 488] width 328 height 16
type input "CUSTOMER COLLECTED"
click at [314, 524] on button "Save & Confirm Shipping" at bounding box center [275, 526] width 120 height 27
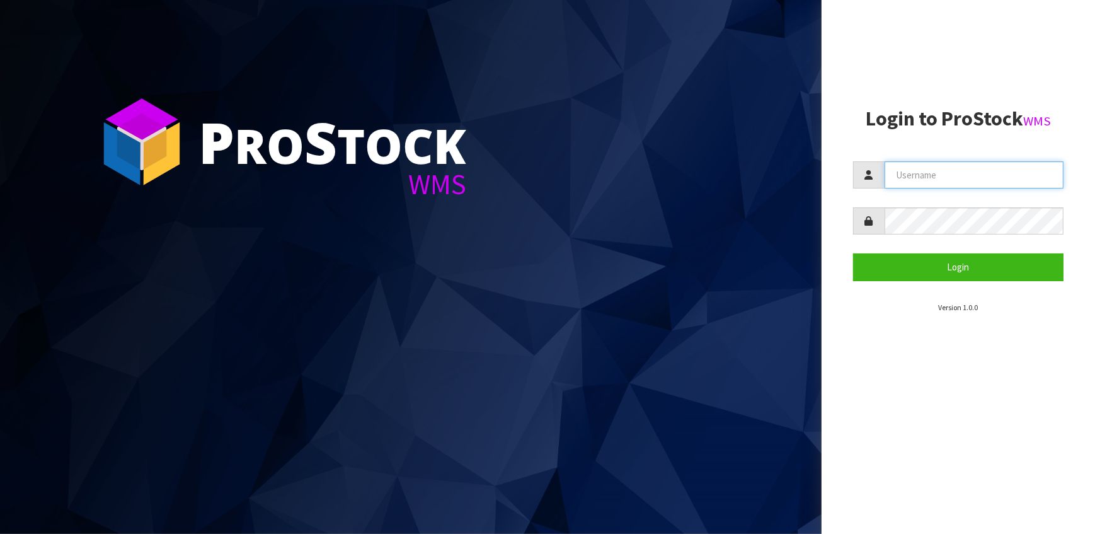
click at [945, 183] on input "text" at bounding box center [975, 174] width 180 height 27
type input "M"
type input "MAUSALI@CWL.CO.NZ"
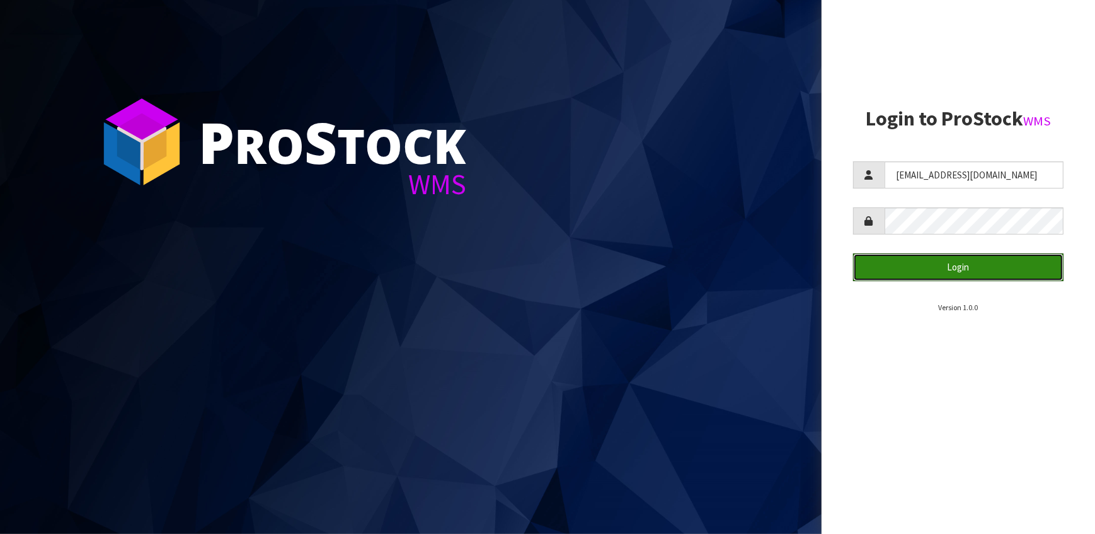
drag, startPoint x: 945, startPoint y: 267, endPoint x: 933, endPoint y: 251, distance: 19.8
click at [942, 265] on button "Login" at bounding box center [958, 266] width 211 height 27
